Goal: Transaction & Acquisition: Purchase product/service

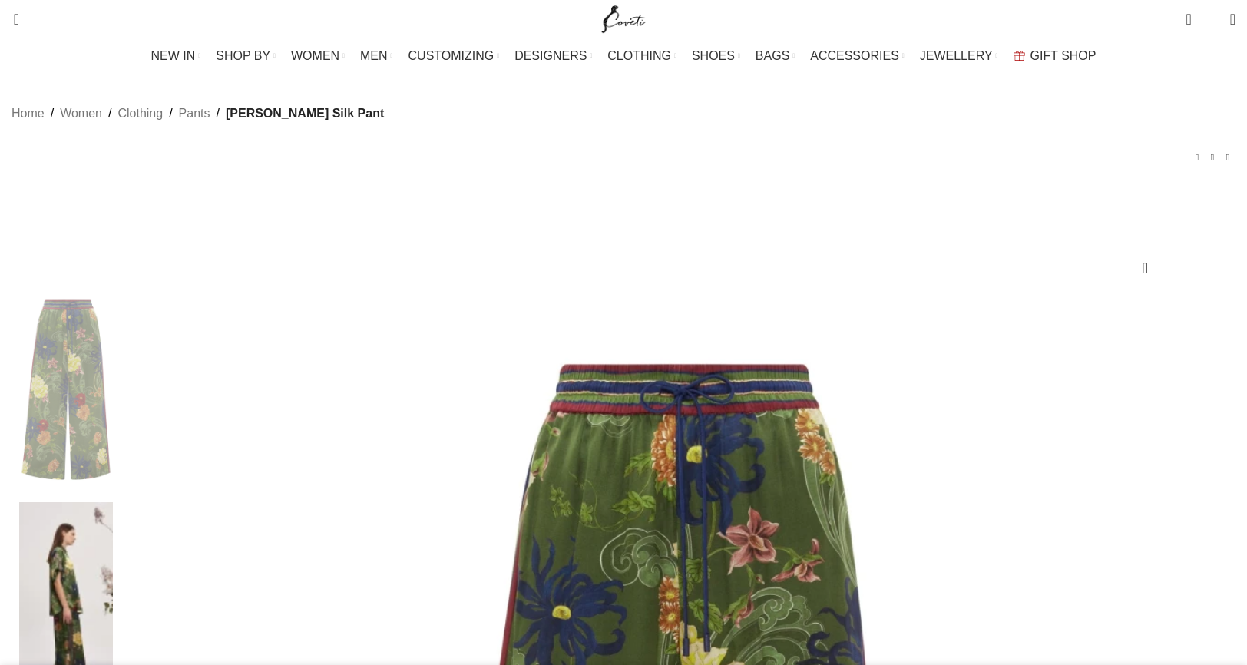
select select "12-[GEOGRAPHIC_DATA]"
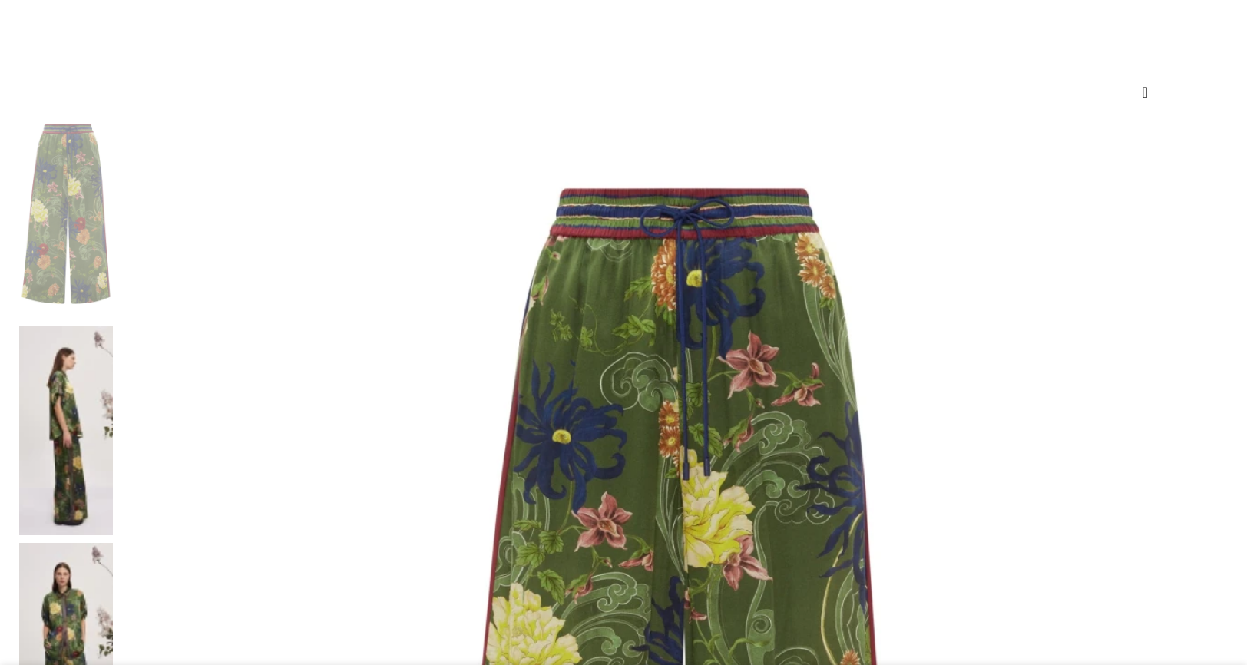
scroll to position [218, 0]
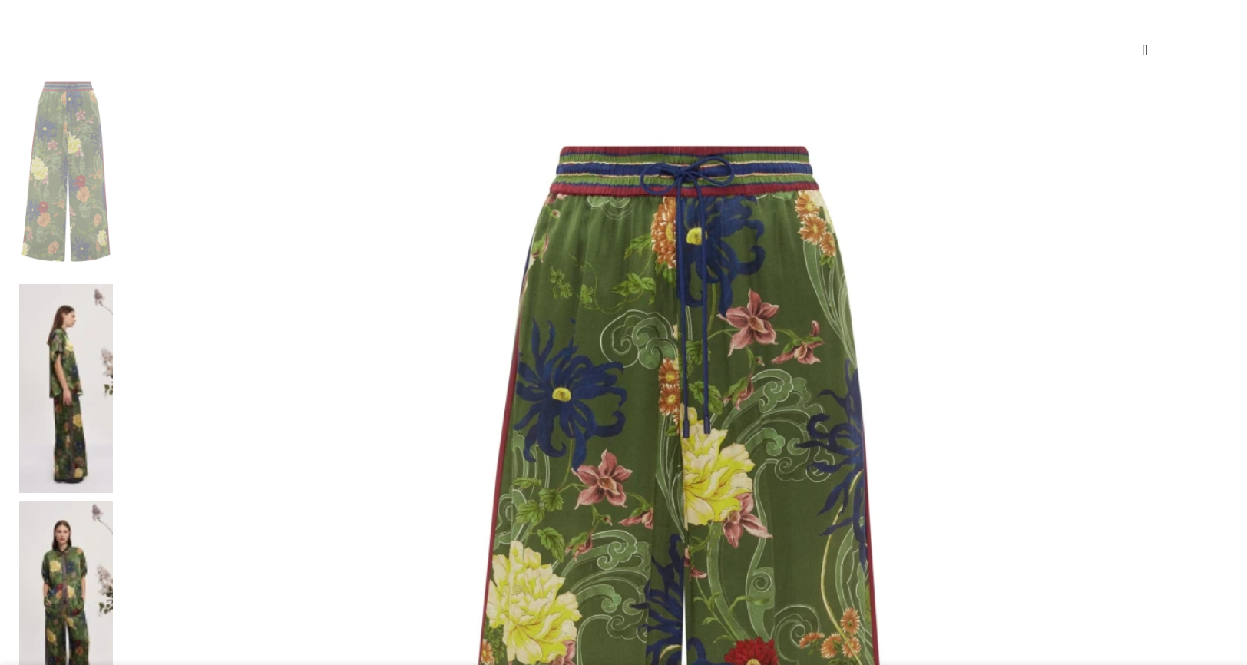
click at [113, 501] on img at bounding box center [66, 605] width 94 height 209
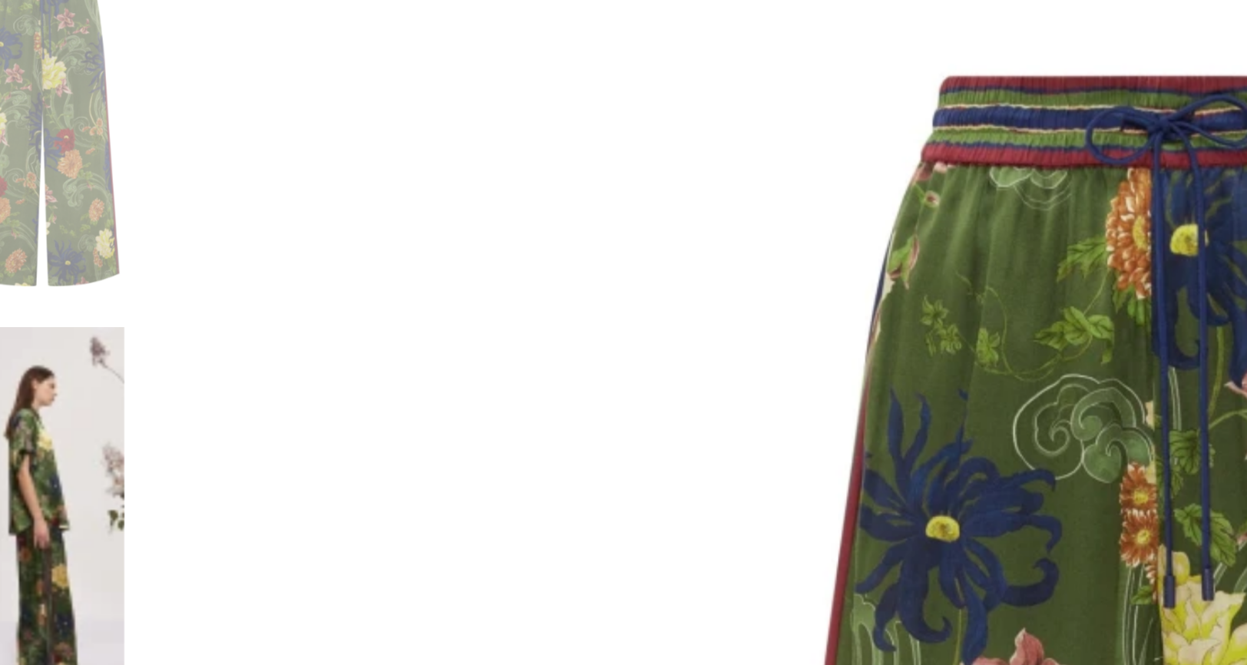
scroll to position [0, 161]
